Goal: Navigation & Orientation: Understand site structure

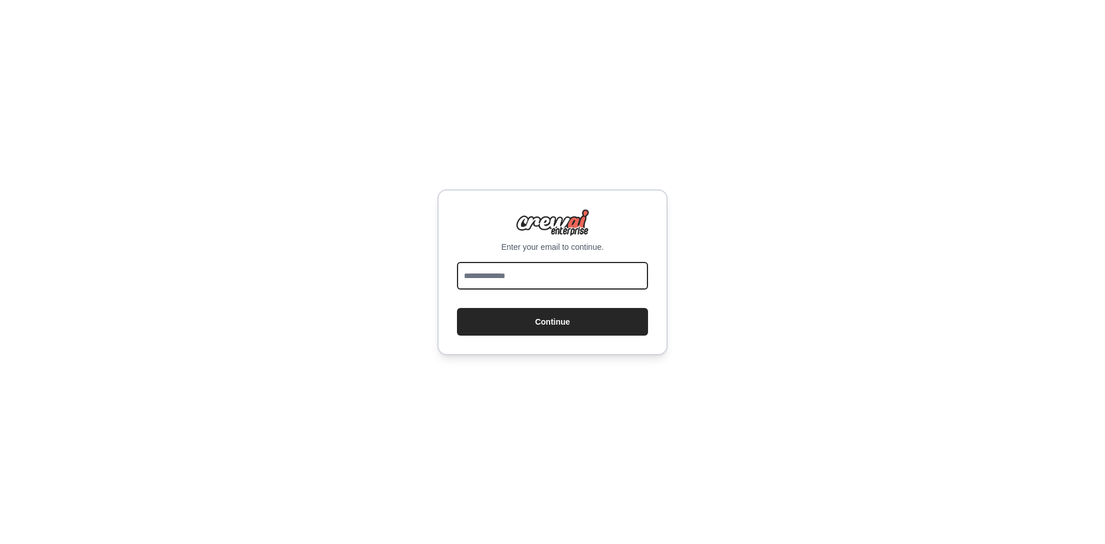
click at [481, 265] on input "email" at bounding box center [552, 276] width 191 height 28
type input "**********"
click at [511, 307] on form "**********" at bounding box center [552, 299] width 191 height 74
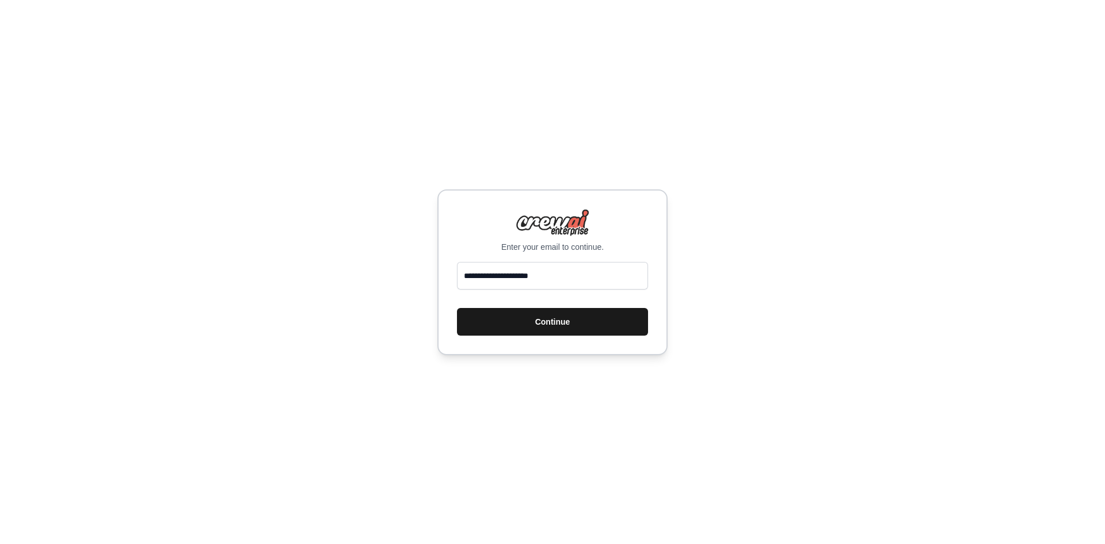
click at [516, 317] on button "Continue" at bounding box center [552, 322] width 191 height 28
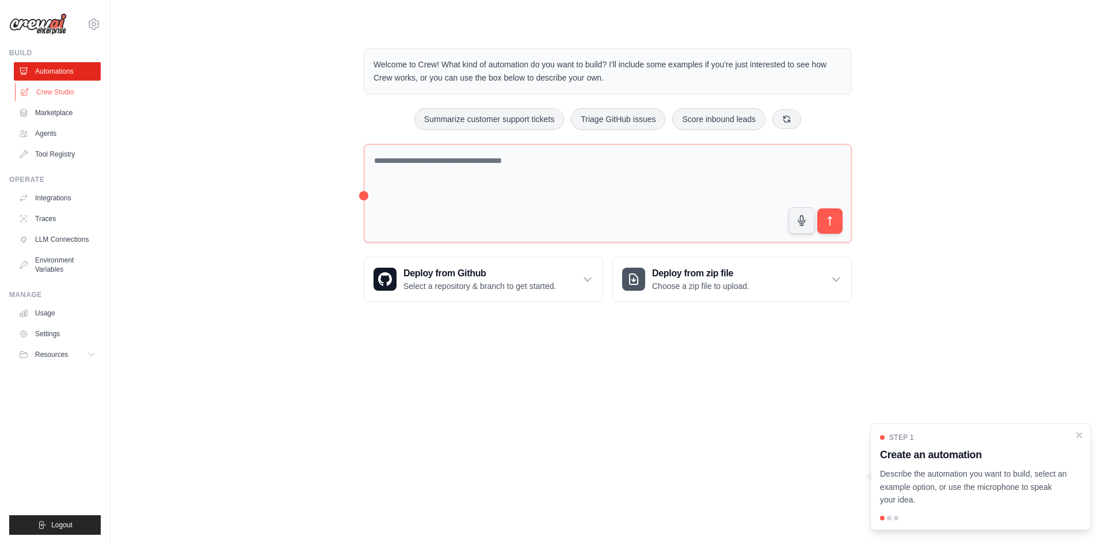
click at [59, 88] on link "Crew Studio" at bounding box center [58, 92] width 87 height 18
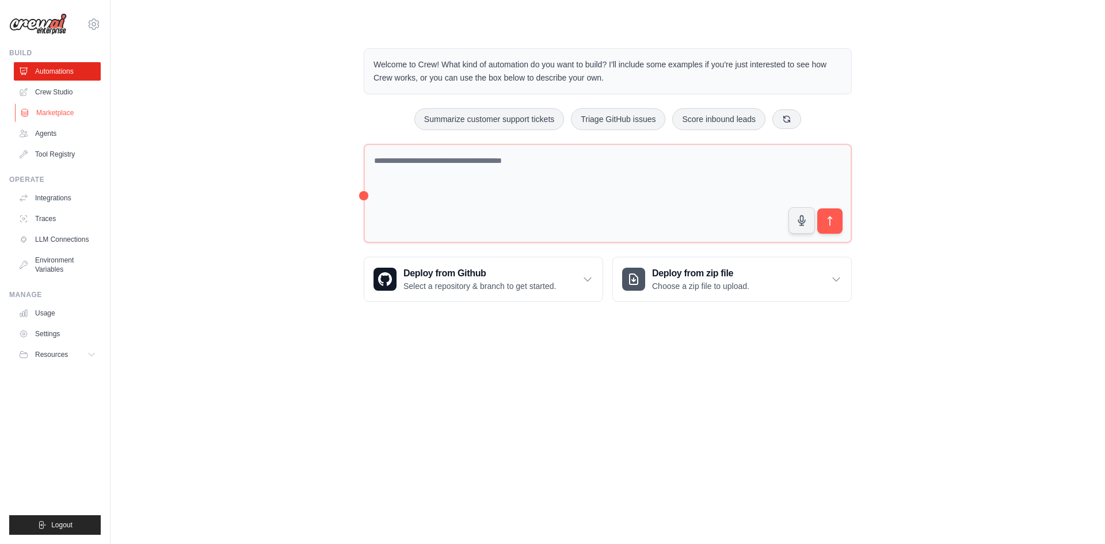
click at [60, 113] on link "Marketplace" at bounding box center [58, 113] width 87 height 18
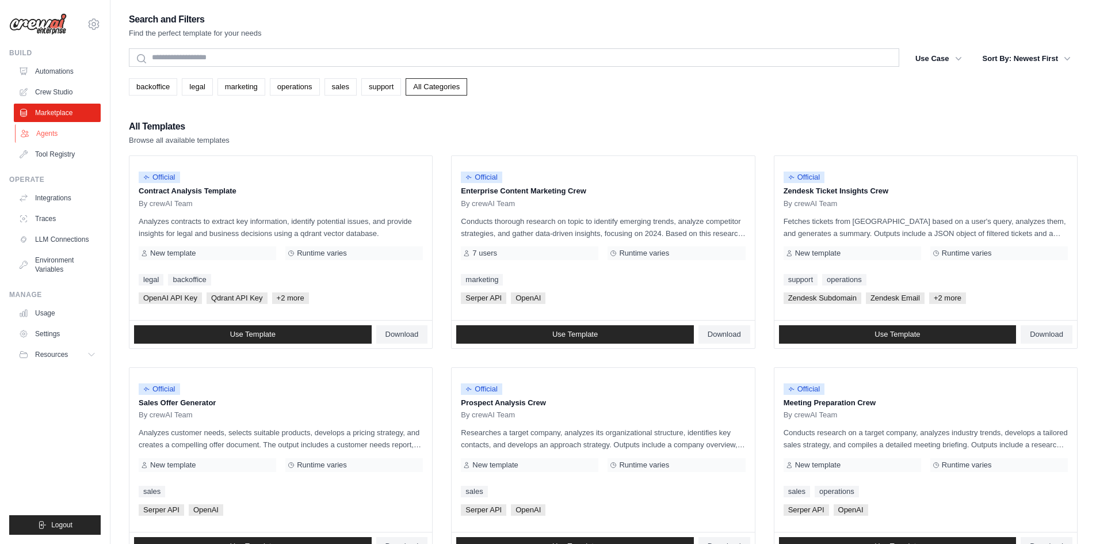
click at [53, 135] on link "Agents" at bounding box center [58, 133] width 87 height 18
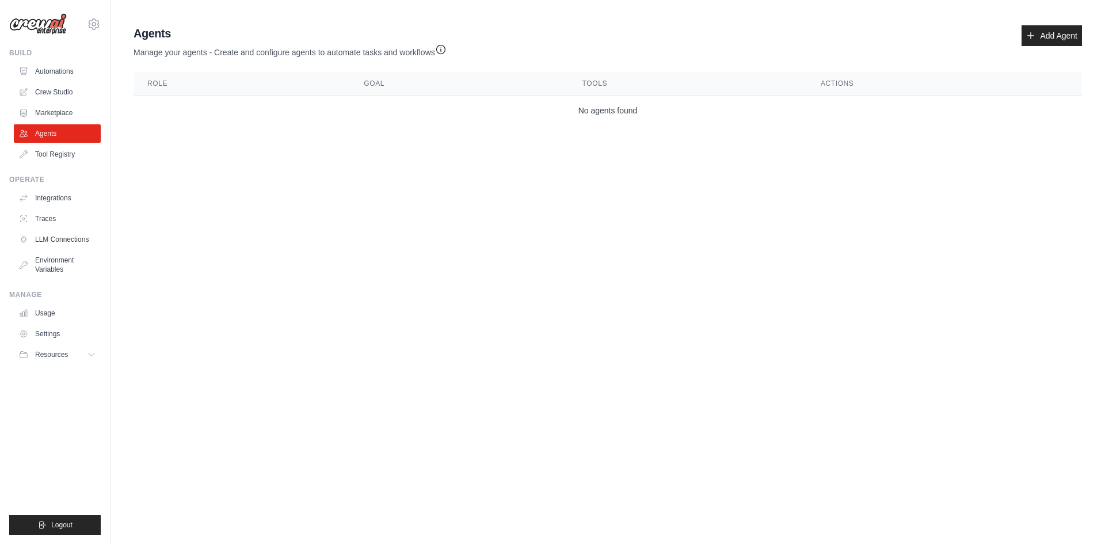
click at [55, 143] on ul "Automations Crew Studio Marketplace Agents Tool Registry" at bounding box center [57, 112] width 87 height 101
click at [57, 149] on link "Tool Registry" at bounding box center [58, 154] width 87 height 18
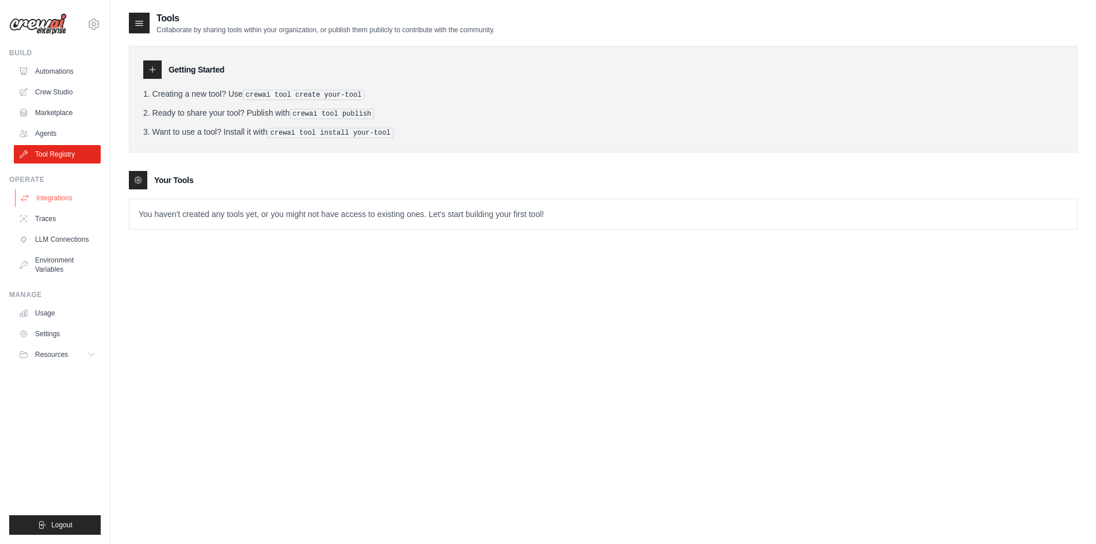
click at [82, 192] on link "Integrations" at bounding box center [58, 198] width 87 height 18
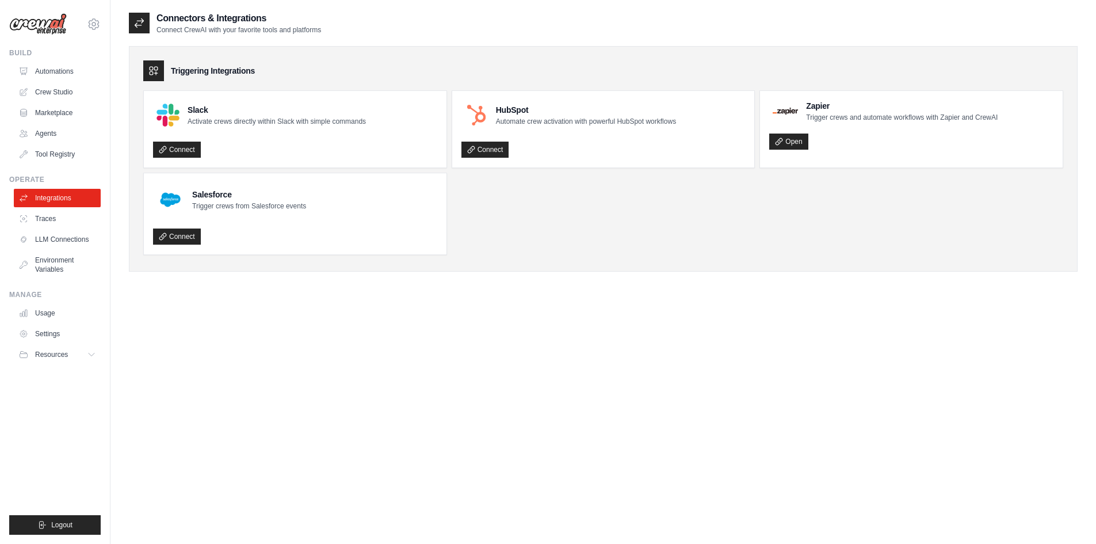
click at [74, 228] on ul "Integrations Traces LLM Connections Environment Variables" at bounding box center [57, 234] width 87 height 90
click at [68, 220] on link "Traces" at bounding box center [58, 218] width 87 height 18
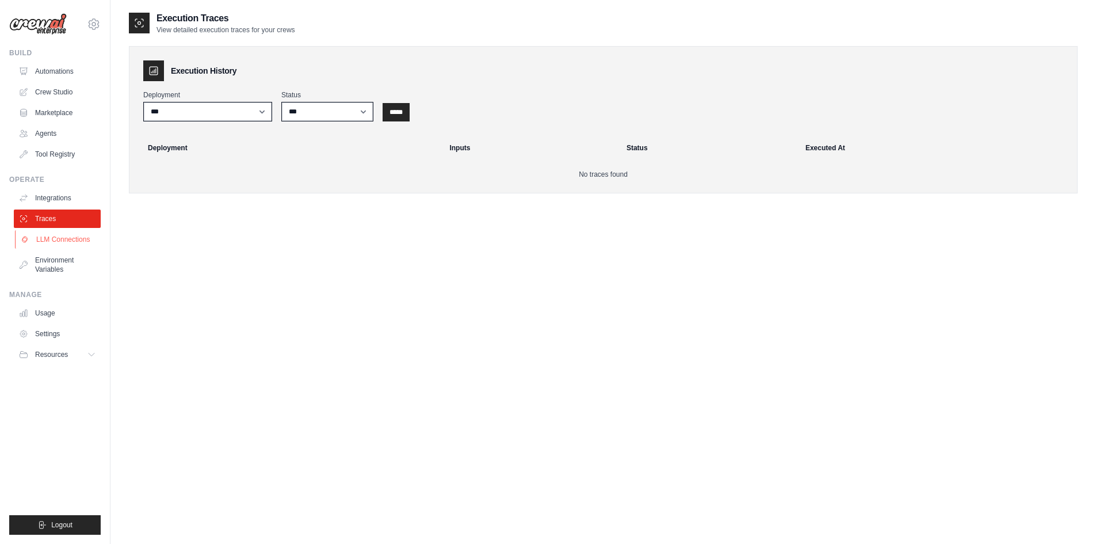
click at [64, 241] on link "LLM Connections" at bounding box center [58, 239] width 87 height 18
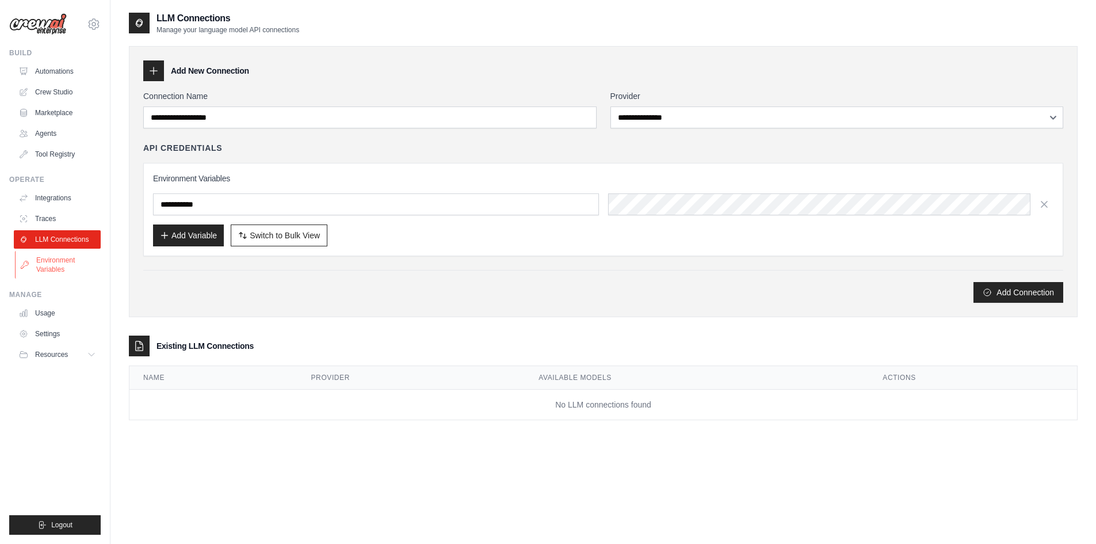
click at [66, 254] on link "Environment Variables" at bounding box center [58, 265] width 87 height 28
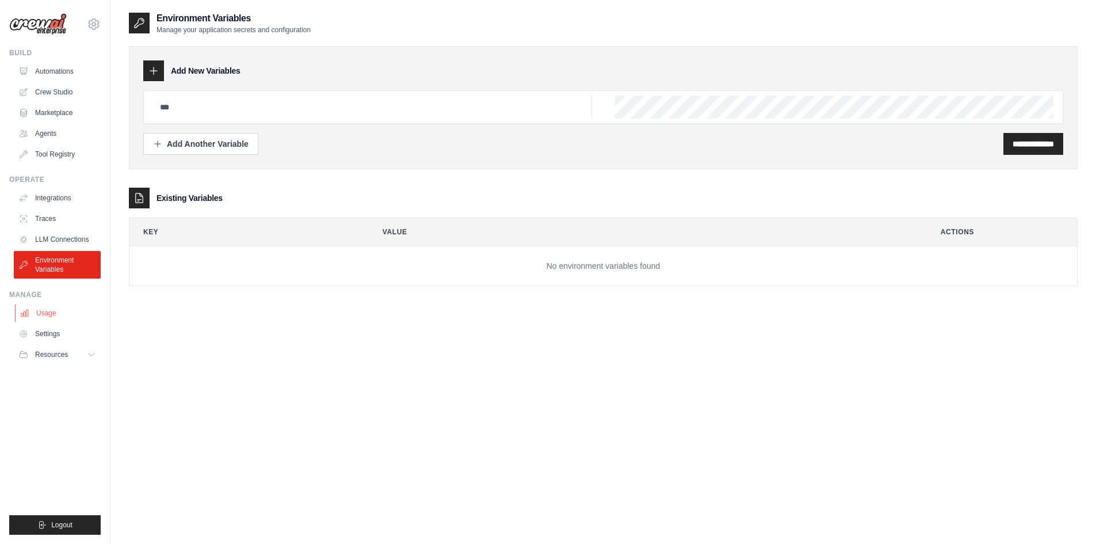
click at [56, 314] on link "Usage" at bounding box center [58, 313] width 87 height 18
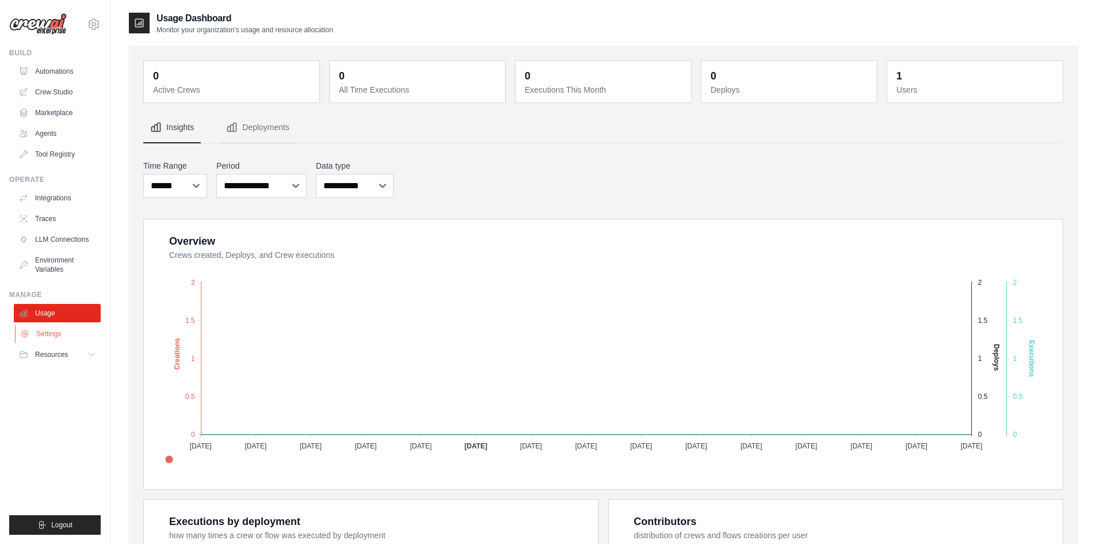
click at [46, 330] on link "Settings" at bounding box center [58, 333] width 87 height 18
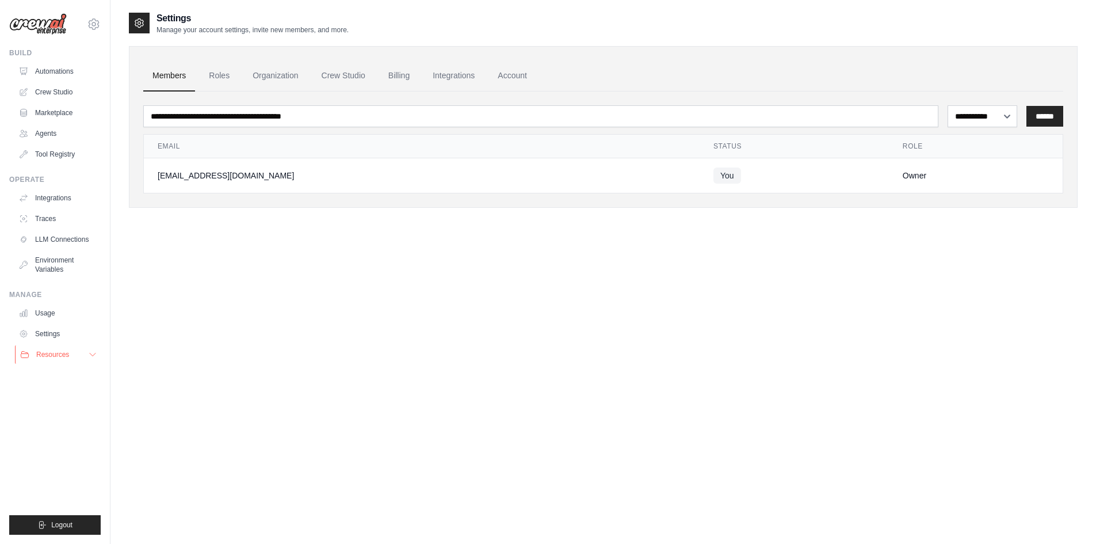
click at [52, 350] on span "Resources" at bounding box center [52, 354] width 33 height 9
click at [72, 368] on link "Documentation" at bounding box center [62, 374] width 80 height 16
